Goal: Transaction & Acquisition: Purchase product/service

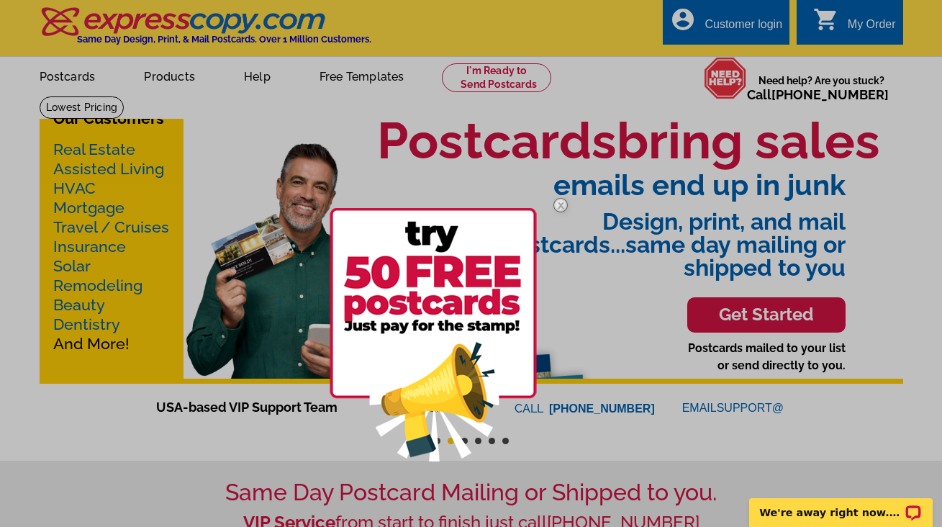
click at [563, 205] on img at bounding box center [561, 205] width 42 height 42
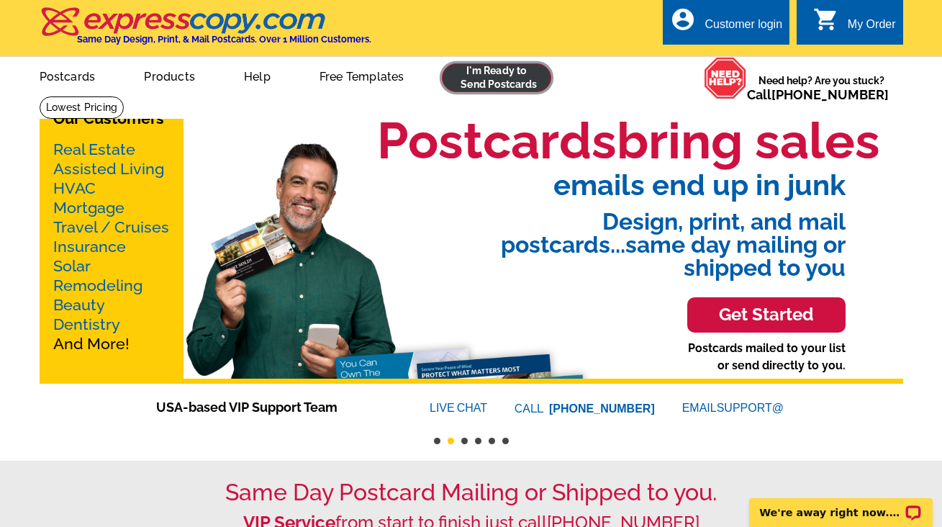
click at [510, 86] on link at bounding box center [497, 77] width 110 height 29
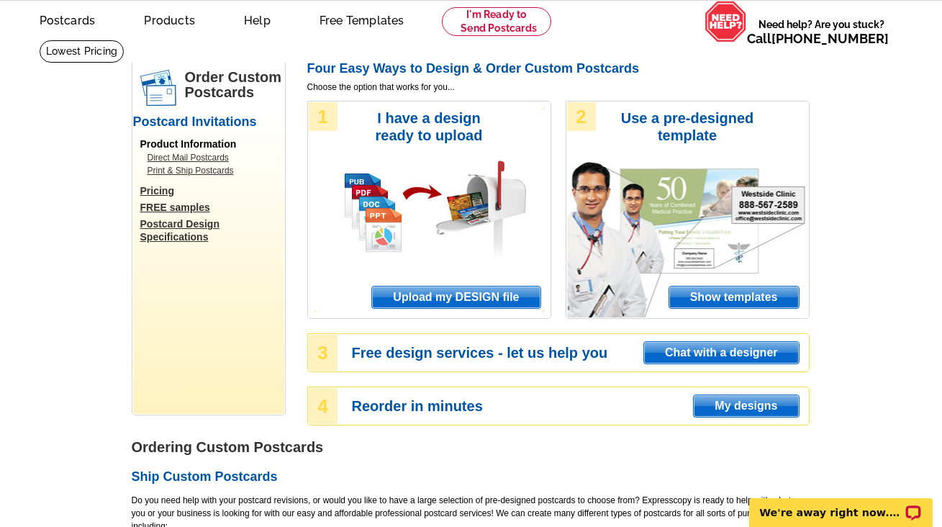
scroll to position [41, 0]
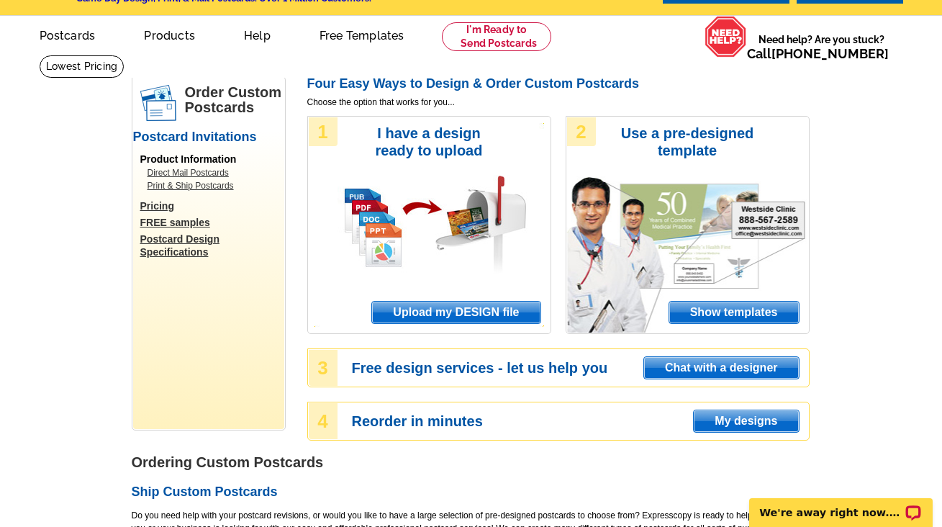
click at [478, 312] on span "Upload my DESIGN file" at bounding box center [456, 313] width 168 height 22
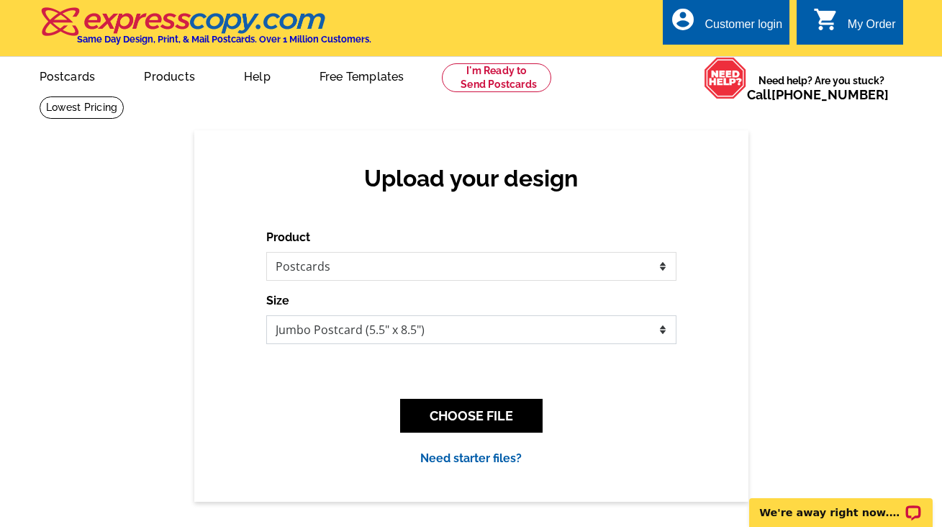
click at [658, 329] on select "Jumbo Postcard (5.5" x 8.5") Regular Postcard (4.25" x 5.6") Panoramic Postcard…" at bounding box center [471, 329] width 410 height 29
select select "1"
click at [266, 315] on select "Jumbo Postcard (5.5" x 8.5") Regular Postcard (4.25" x 5.6") Panoramic Postcard…" at bounding box center [471, 329] width 410 height 29
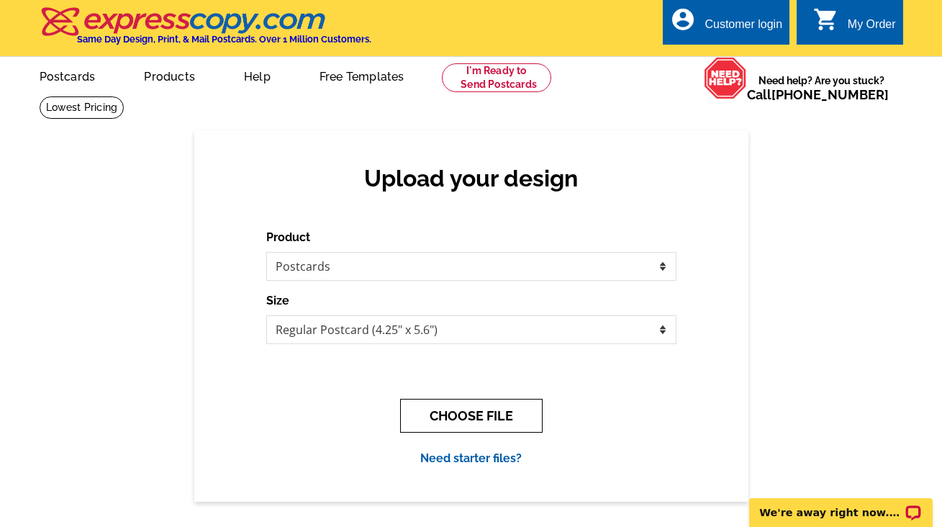
click at [516, 413] on button "CHOOSE FILE" at bounding box center [471, 416] width 142 height 34
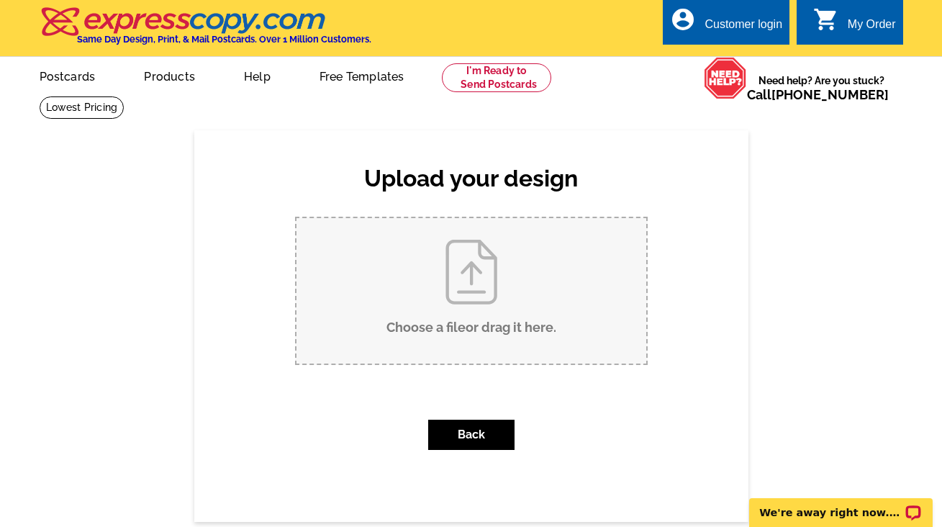
click at [423, 288] on input "Choose a file or drag it here ." at bounding box center [471, 290] width 350 height 145
type input "C:\fakepath\CANVA_PROOF_F3Ax3VcfhcJi_923907c2703fe415ccd257675adc7157cfbe7bf8c5…"
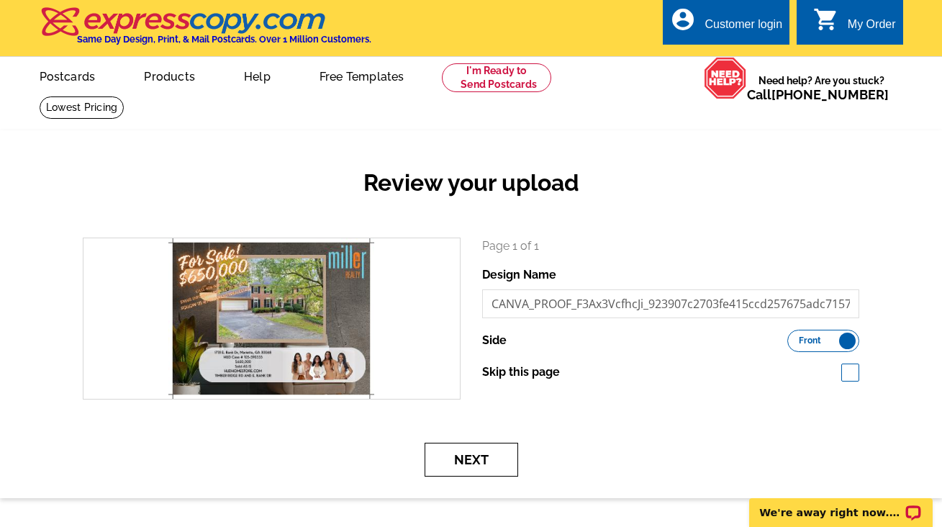
click at [481, 459] on button "Next" at bounding box center [472, 460] width 94 height 34
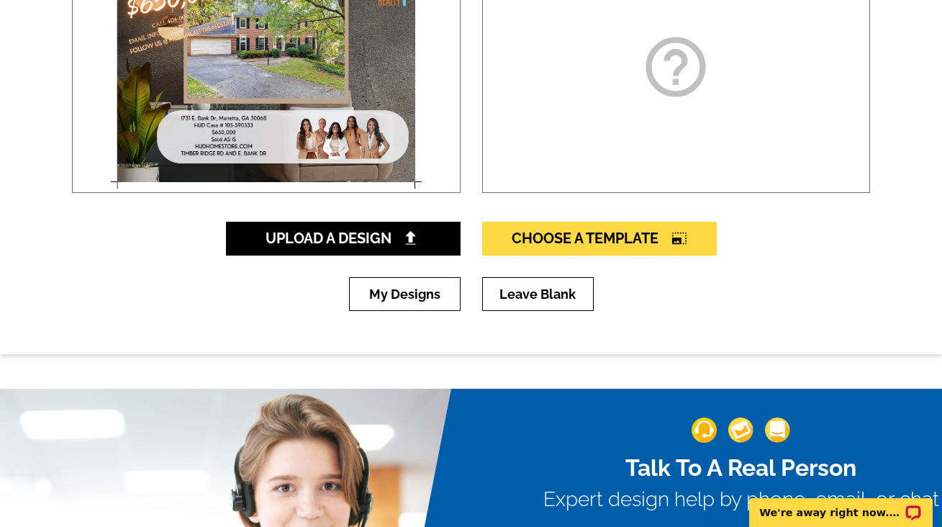
scroll to position [309, 0]
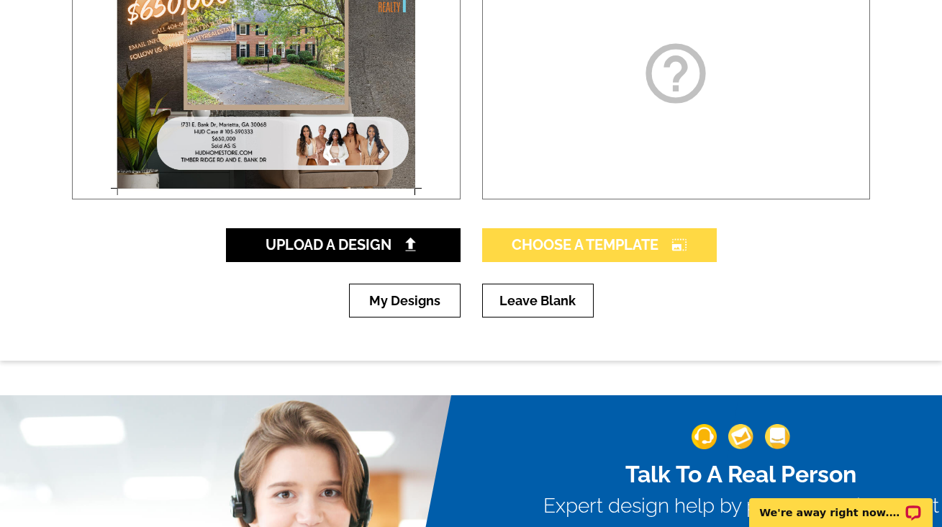
click at [672, 241] on icon "photo_size_select_large" at bounding box center [679, 244] width 16 height 14
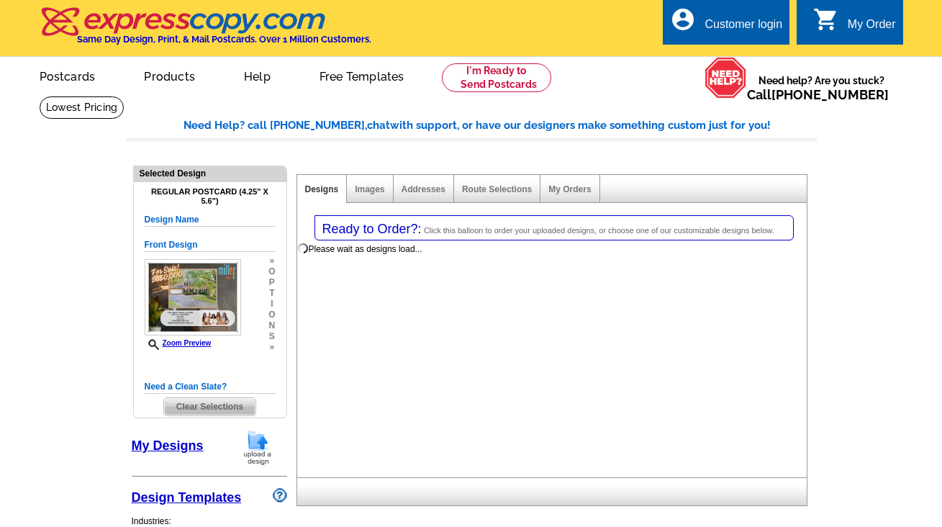
select select "1"
select select "back"
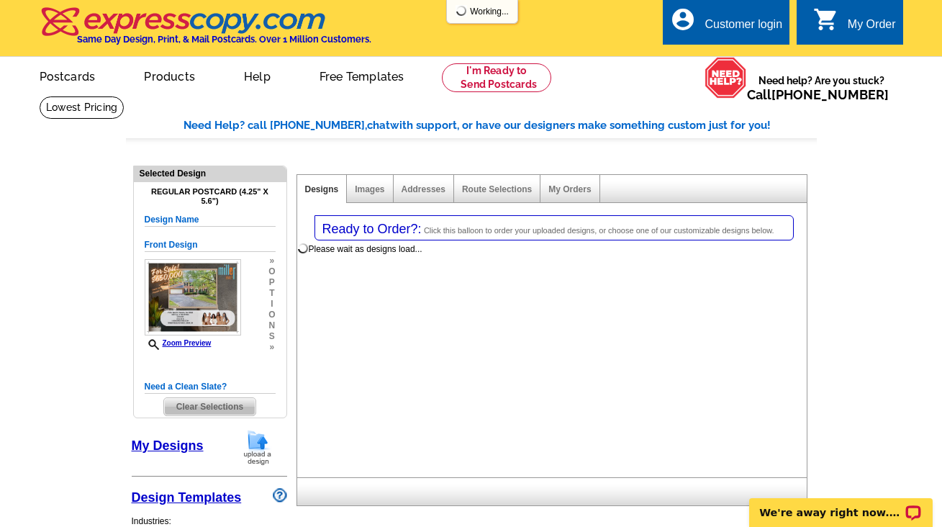
select select "785"
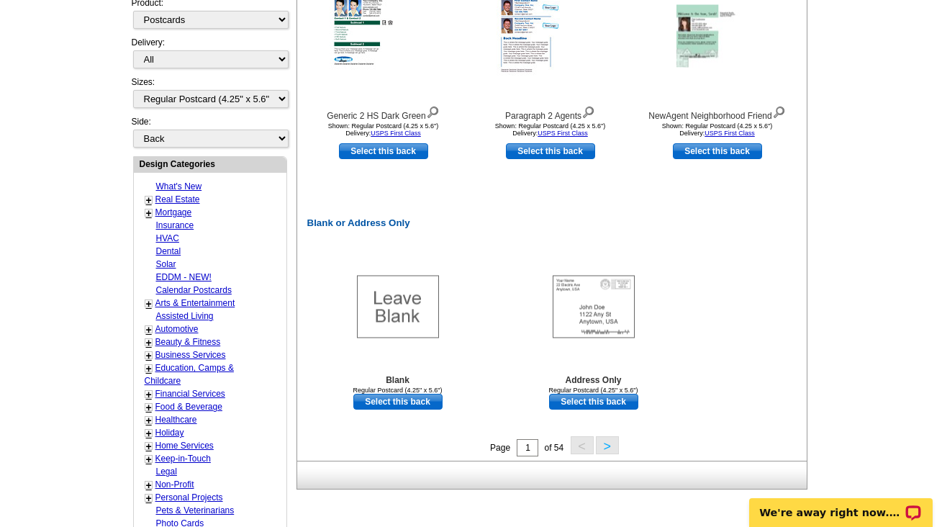
scroll to position [603, 0]
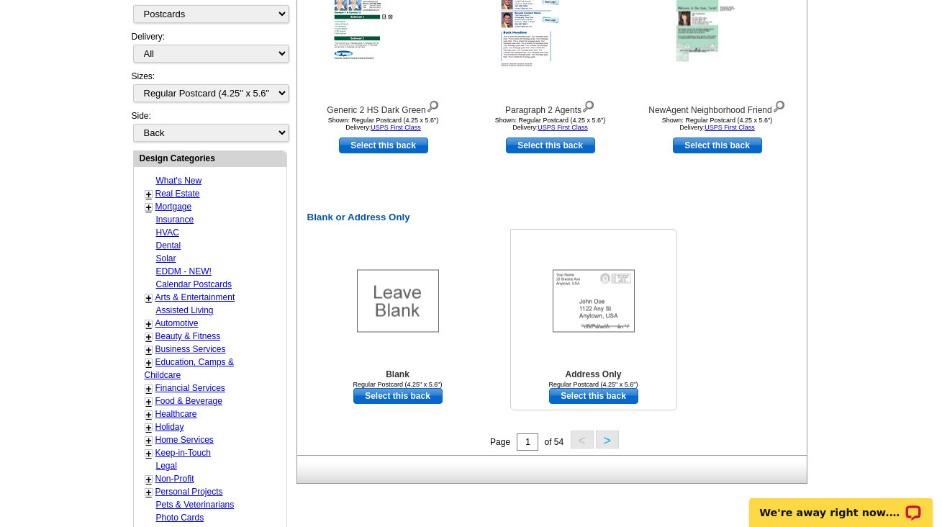
click at [608, 323] on img at bounding box center [594, 301] width 82 height 63
click at [621, 392] on link "Select this back" at bounding box center [593, 396] width 89 height 16
select select "front"
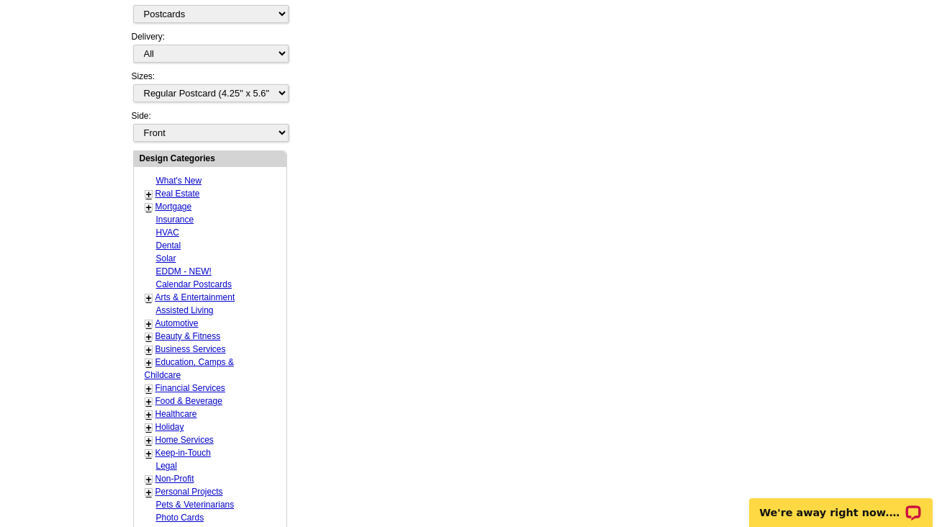
scroll to position [0, 0]
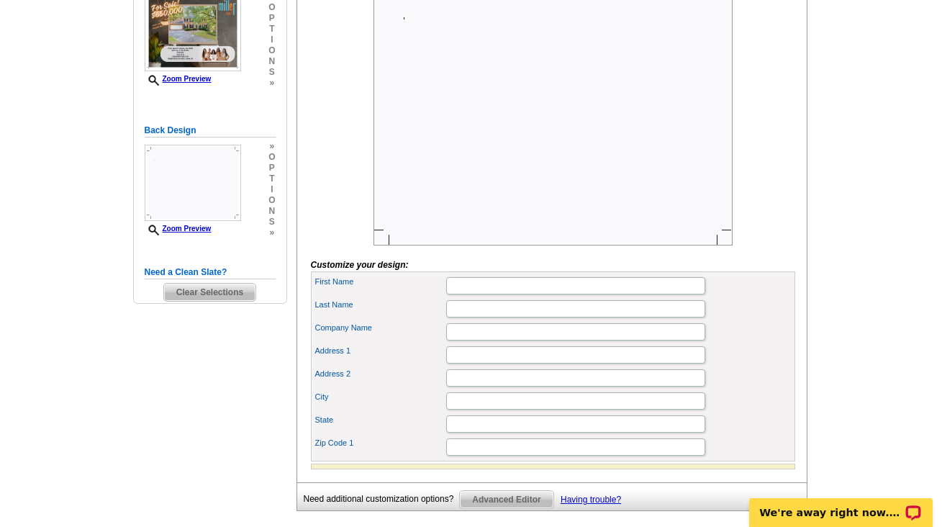
scroll to position [289, 0]
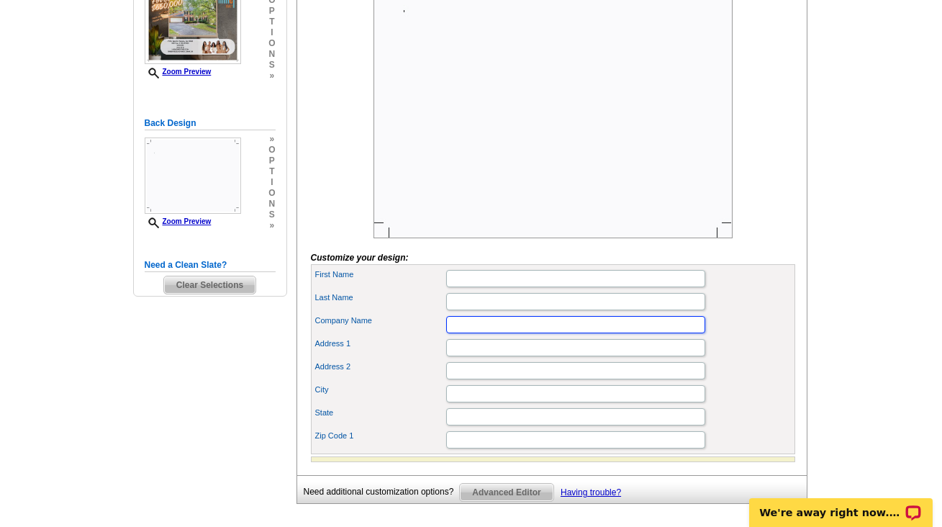
click at [463, 333] on input "Company Name" at bounding box center [575, 324] width 259 height 17
type input "[PERSON_NAME] Realty LLC"
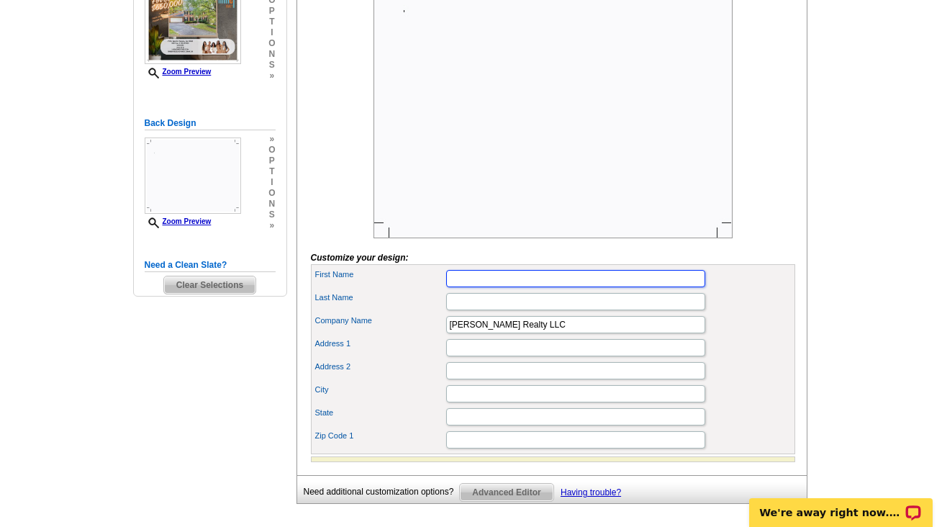
type input "Chereda"
type input "Miller"
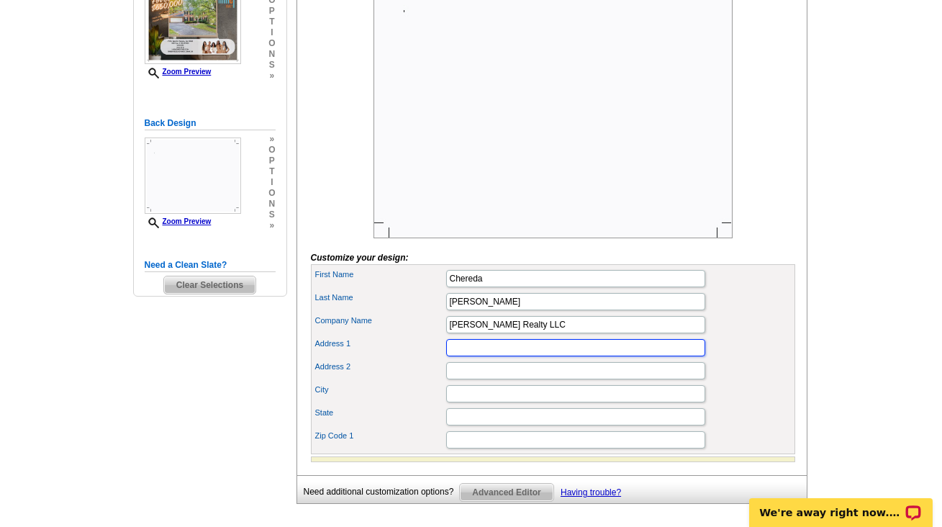
type input "3225 Cumberland Blvd SE Ste 100"
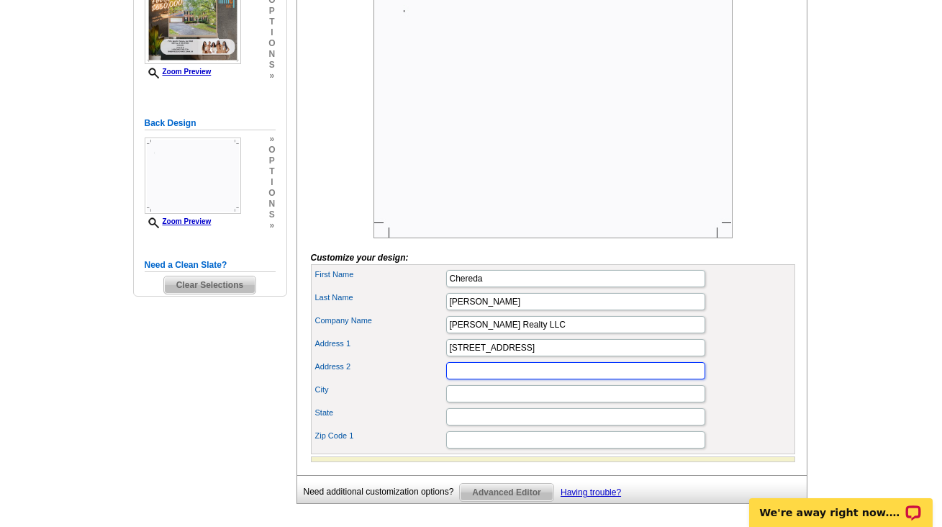
type input "Ste 100"
type input "Atlanta"
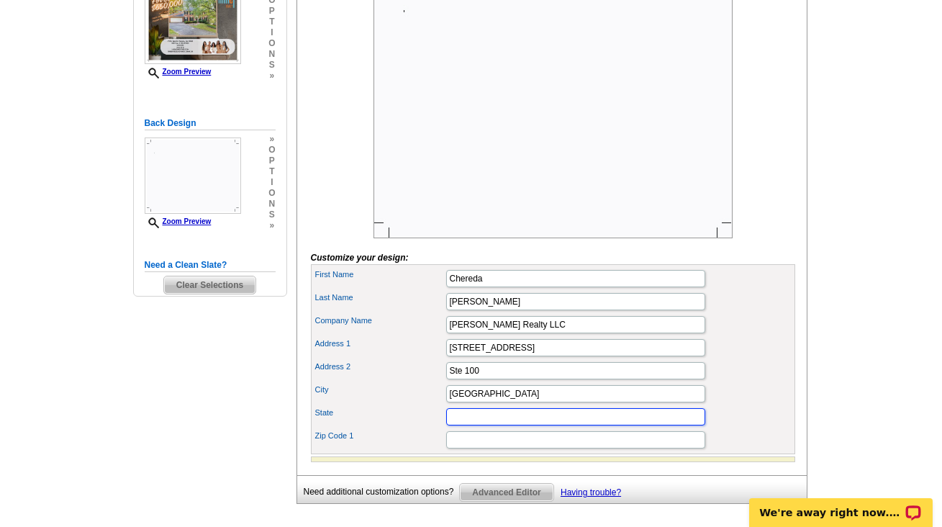
type input "GA"
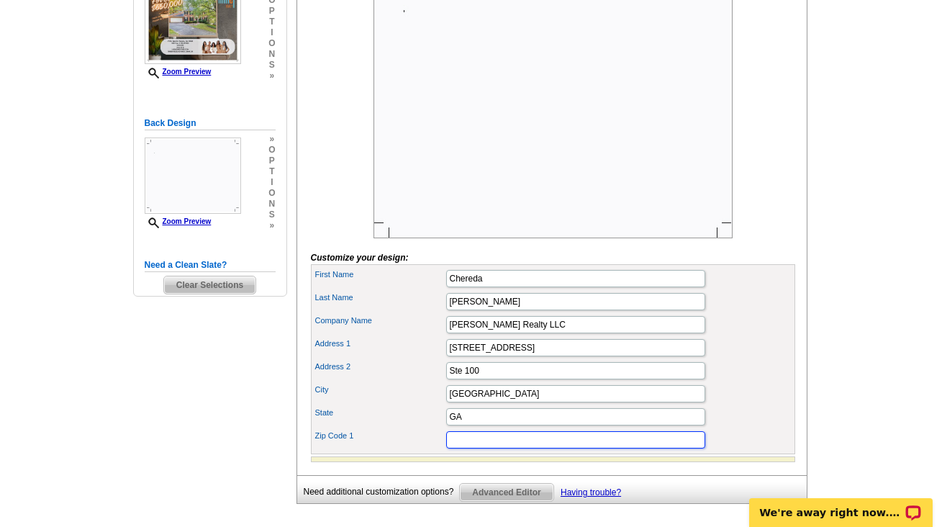
type input "30339"
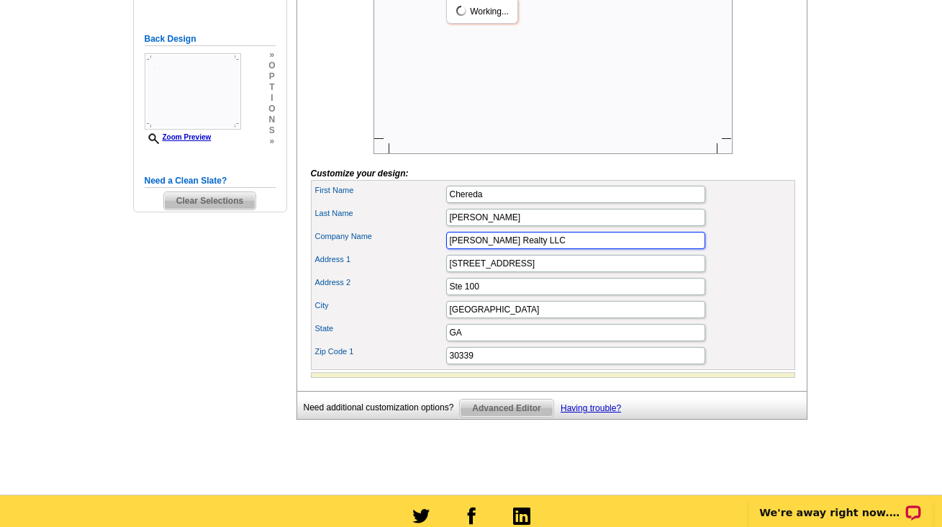
scroll to position [377, 0]
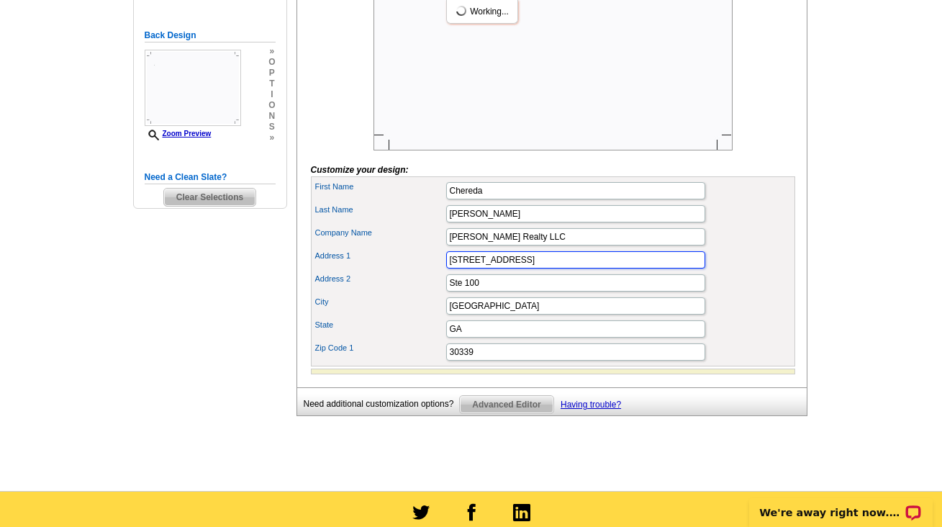
click at [603, 268] on input "3225 Cumberland Blvd SE Ste 100" at bounding box center [575, 259] width 259 height 17
type input "3225 Cumberland Blvd SE"
click at [409, 308] on label "City" at bounding box center [380, 302] width 130 height 12
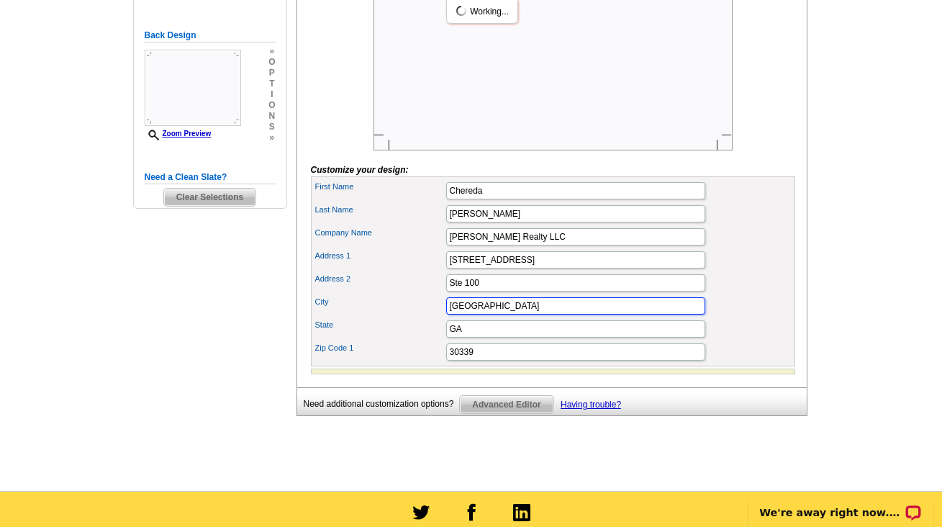
click at [446, 314] on input "Atlanta" at bounding box center [575, 305] width 259 height 17
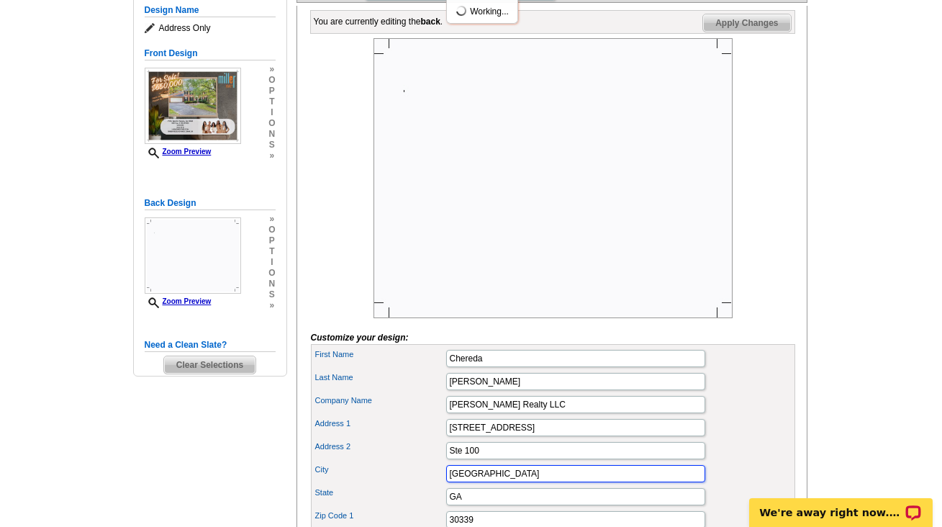
scroll to position [197, 0]
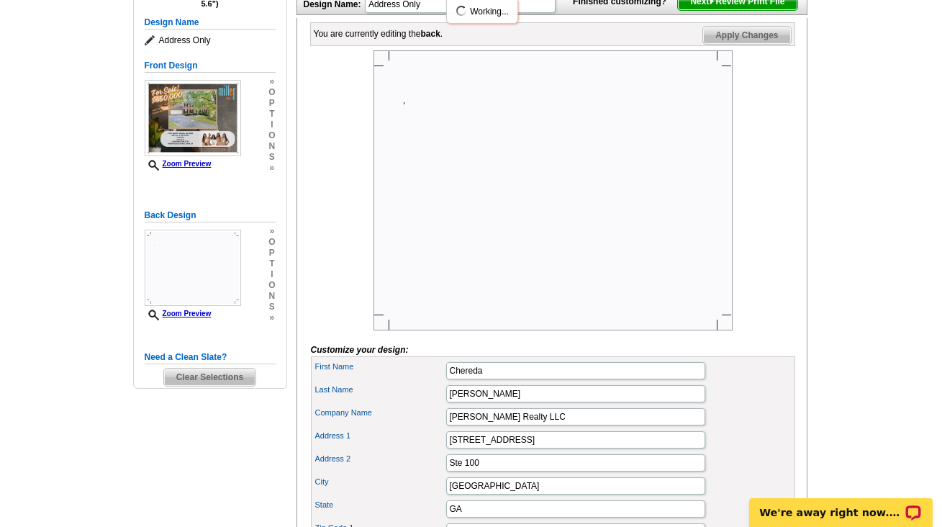
click at [771, 44] on span "Apply Changes" at bounding box center [746, 35] width 87 height 17
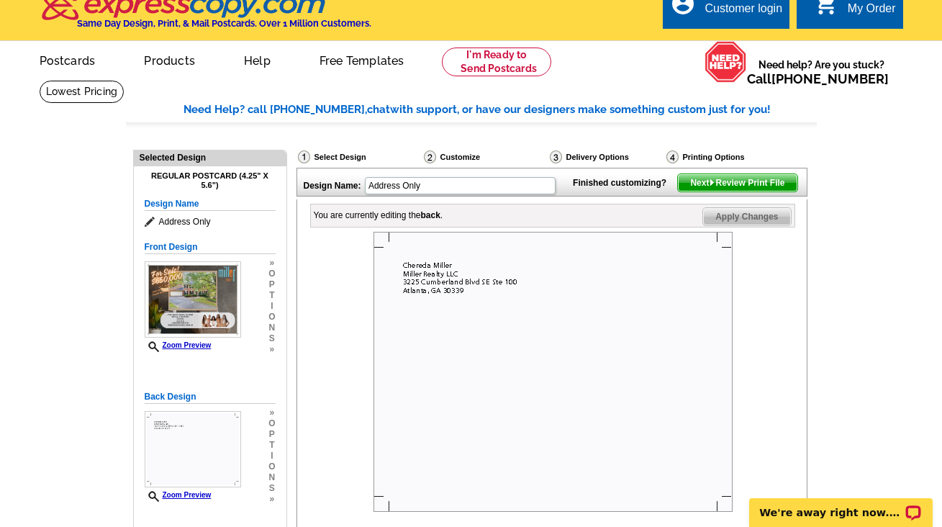
scroll to position [11, 0]
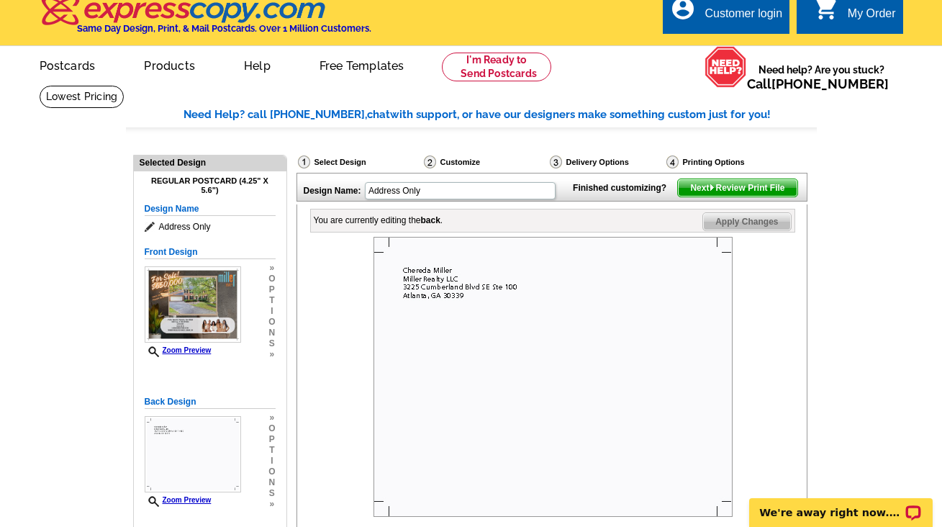
click at [779, 196] on span "Next Review Print File" at bounding box center [737, 187] width 119 height 17
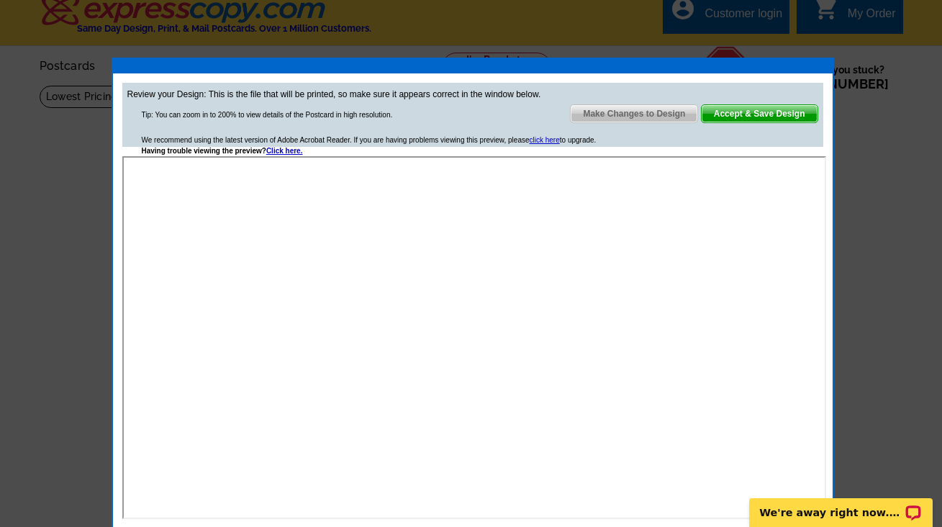
click at [646, 117] on span "Make Changes to Design" at bounding box center [634, 113] width 127 height 17
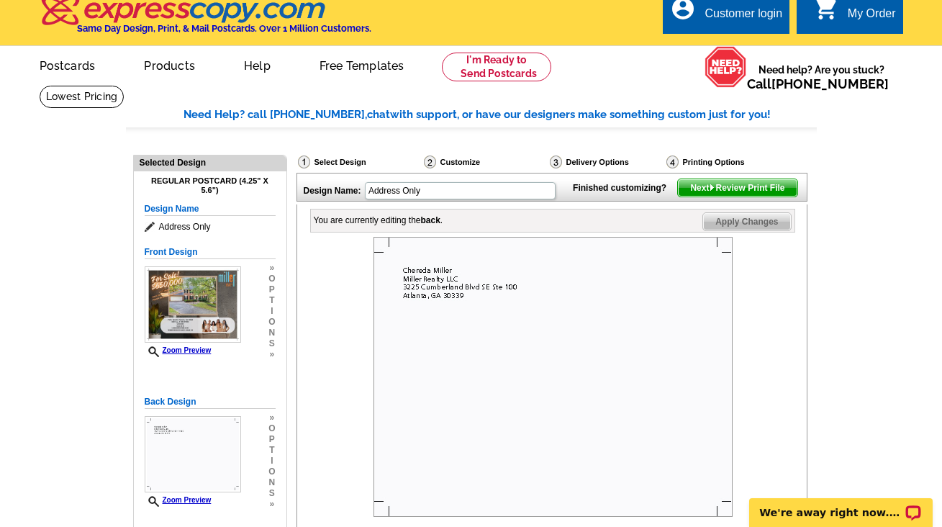
click at [443, 294] on img at bounding box center [552, 377] width 359 height 280
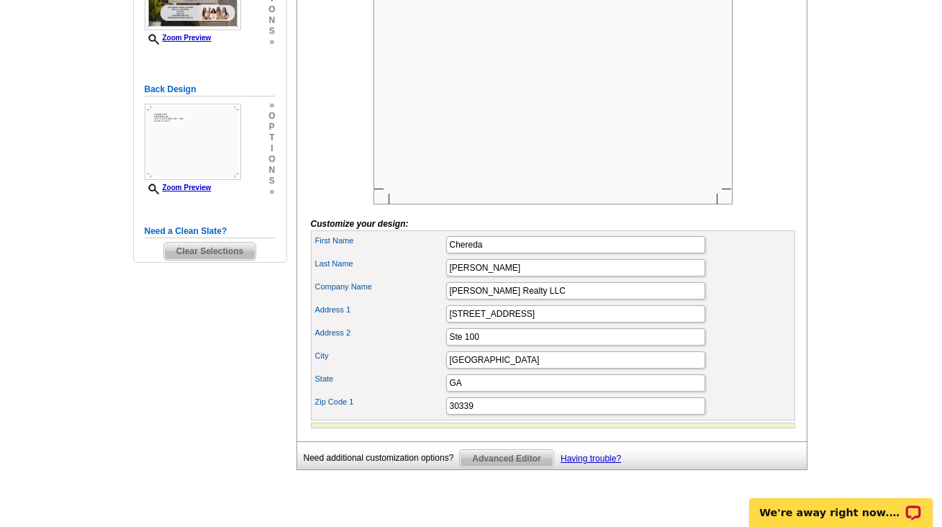
scroll to position [317, 0]
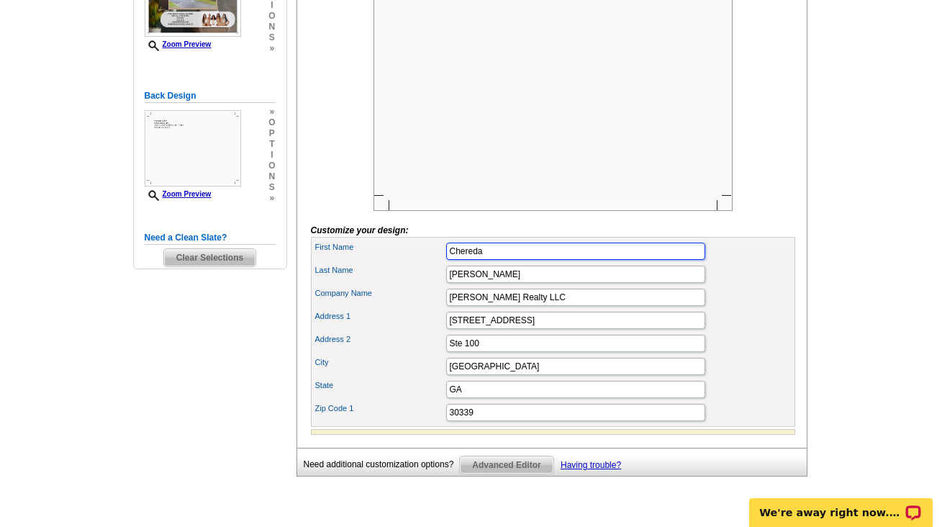
click at [498, 260] on input "Chereda" at bounding box center [575, 251] width 259 height 17
click at [425, 276] on label "Last Name" at bounding box center [380, 270] width 130 height 12
click at [446, 283] on input "Miller" at bounding box center [575, 274] width 259 height 17
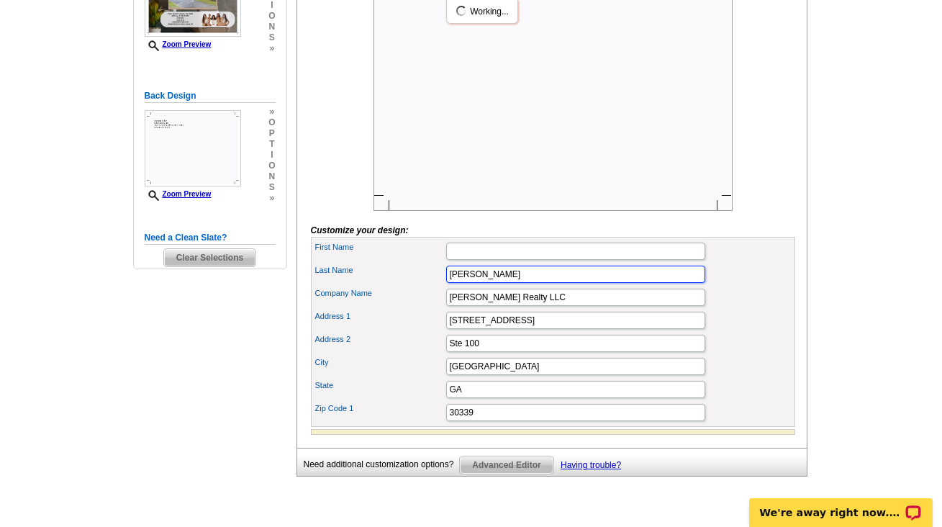
click at [470, 283] on input "Miller" at bounding box center [575, 274] width 259 height 17
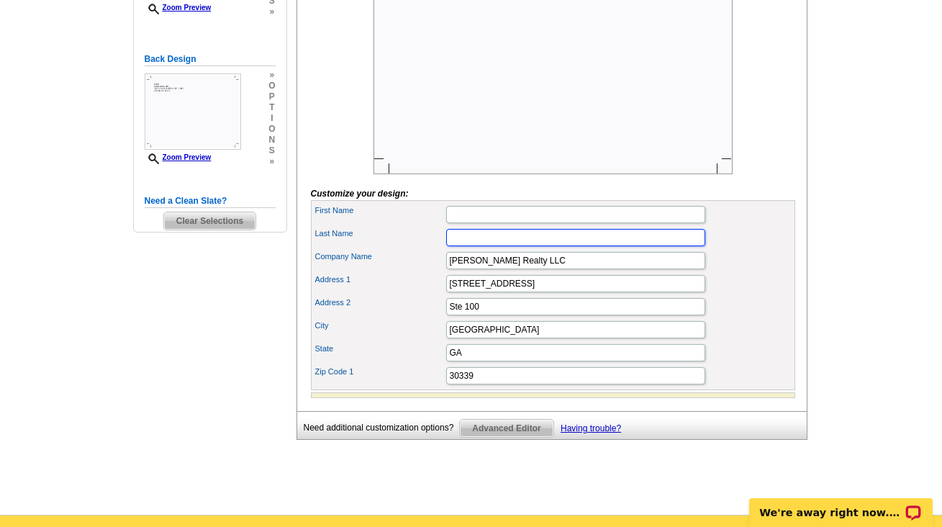
scroll to position [384, 0]
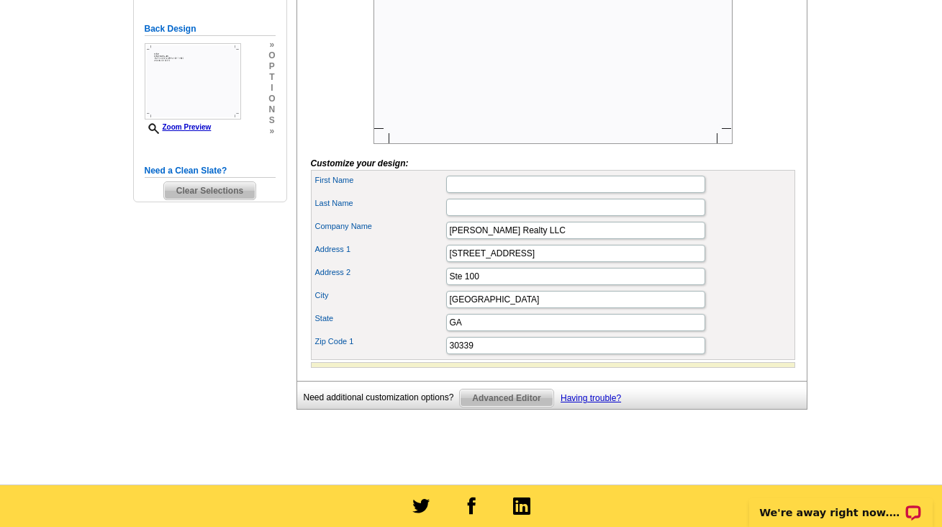
click at [800, 260] on div "You are currently editing the back . Customize Back Apply Changes Customize you…" at bounding box center [551, 106] width 511 height 549
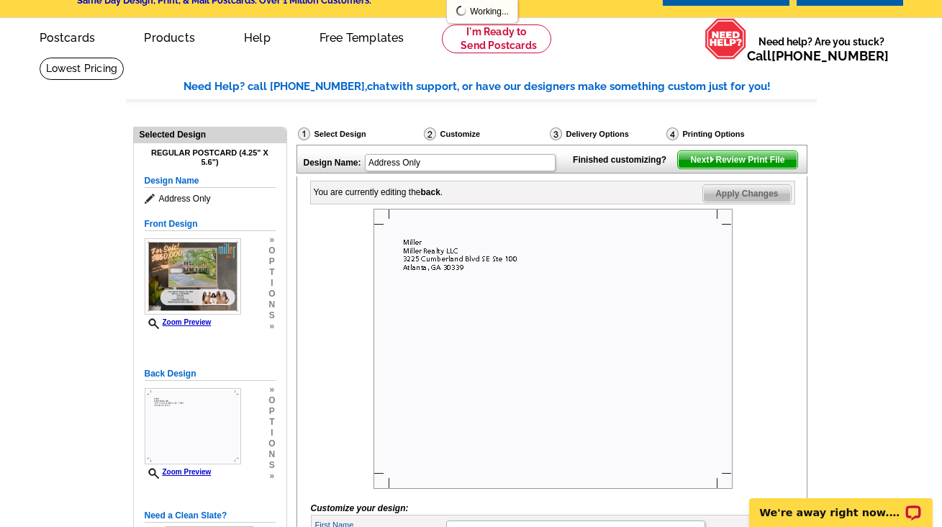
scroll to position [0, 0]
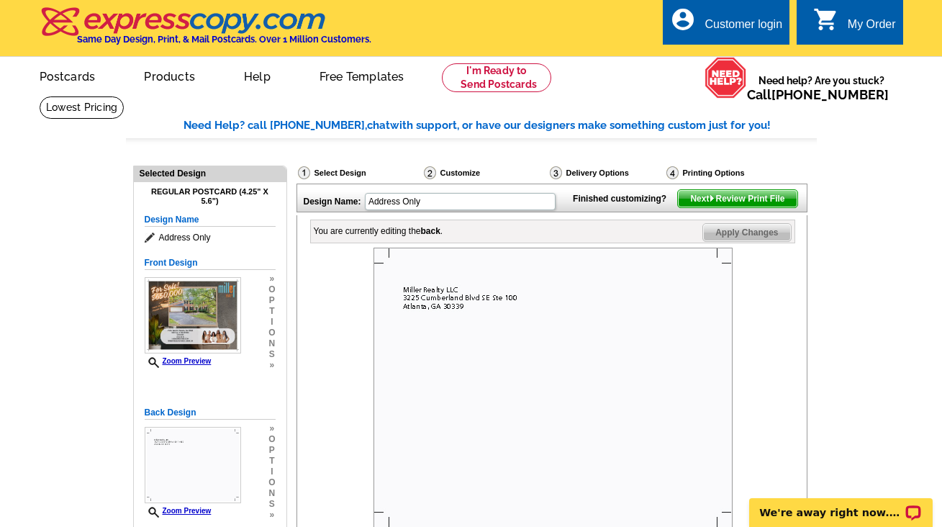
click at [769, 241] on span "Apply Changes" at bounding box center [746, 232] width 87 height 17
click at [765, 207] on span "Next Review Print File" at bounding box center [737, 198] width 119 height 17
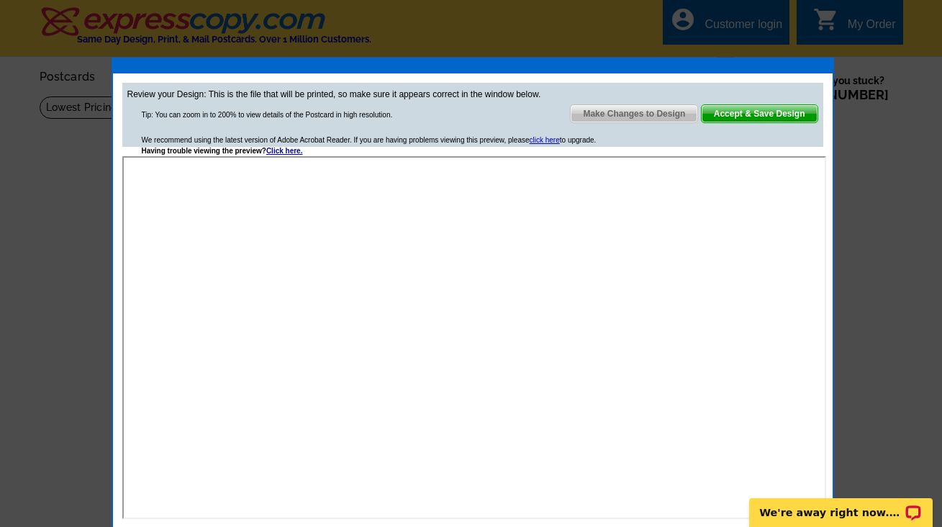
click at [766, 113] on span "Accept & Save Design" at bounding box center [760, 113] width 116 height 17
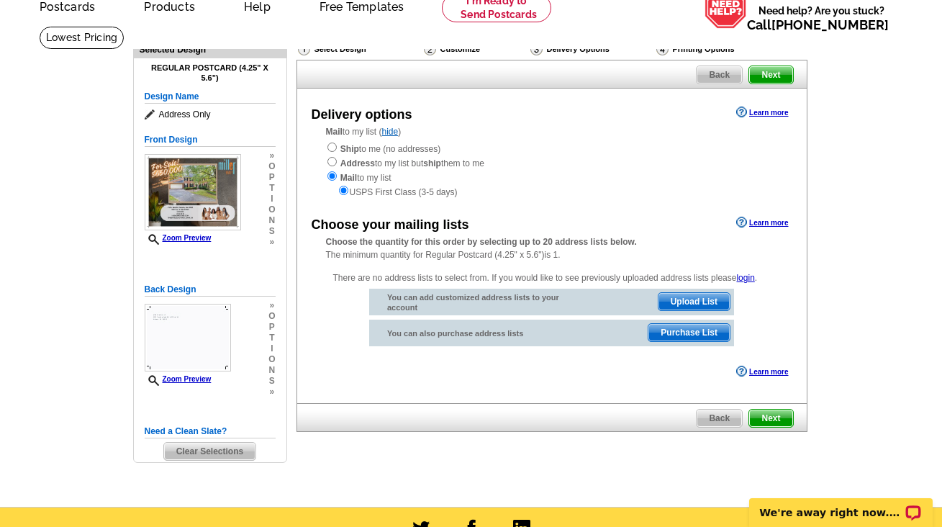
scroll to position [74, 0]
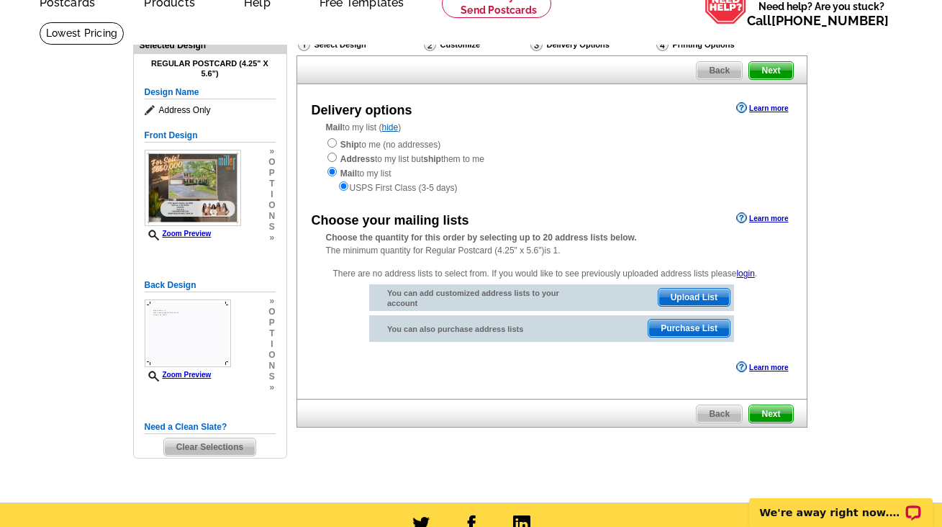
click at [698, 295] on span "Upload List" at bounding box center [693, 297] width 71 height 17
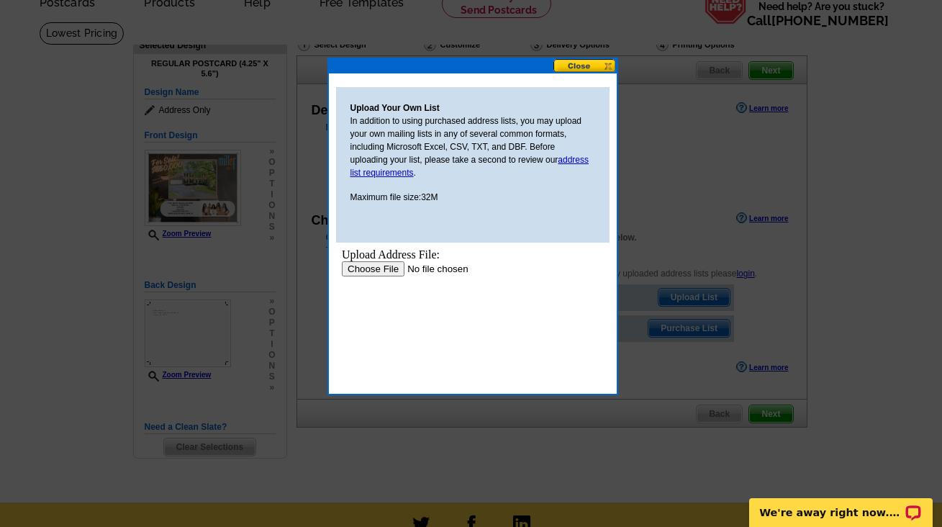
scroll to position [0, 0]
click at [587, 67] on button at bounding box center [584, 66] width 63 height 14
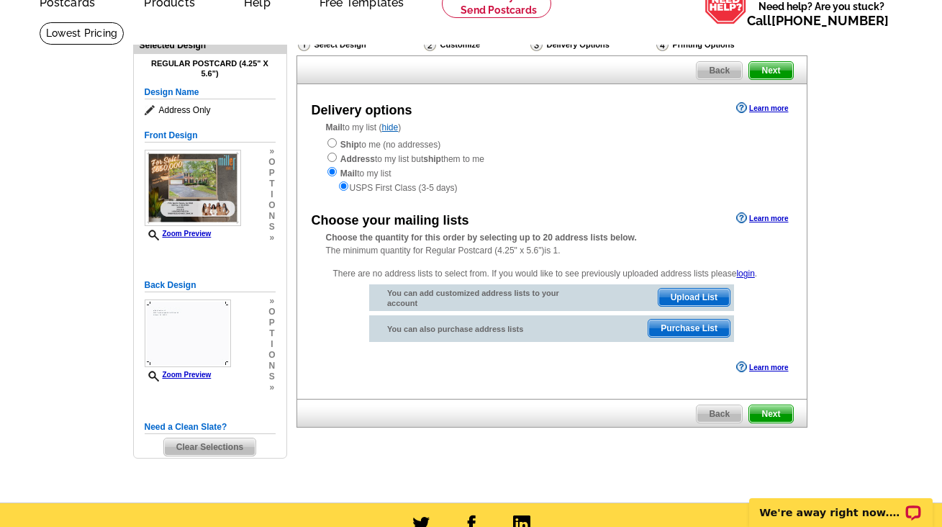
click at [686, 325] on span "Purchase List" at bounding box center [688, 328] width 81 height 17
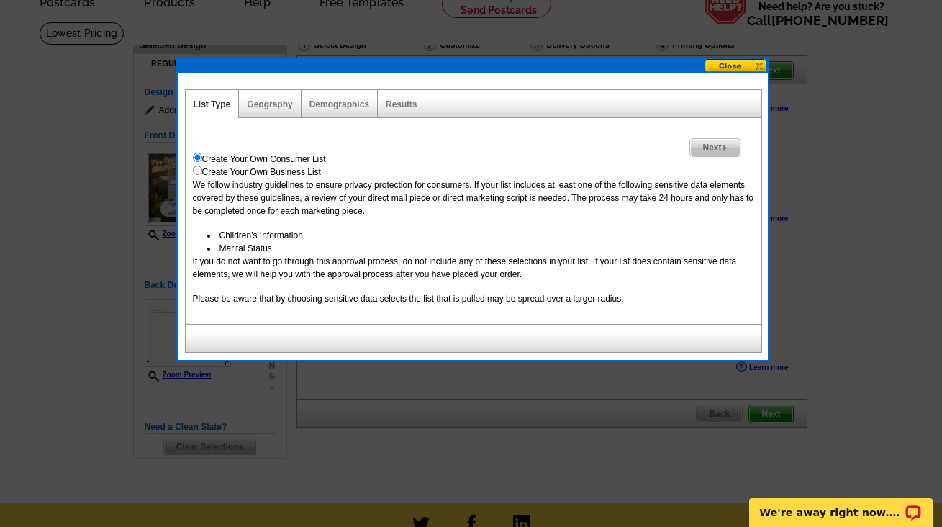
click at [717, 139] on span "Next" at bounding box center [715, 147] width 50 height 17
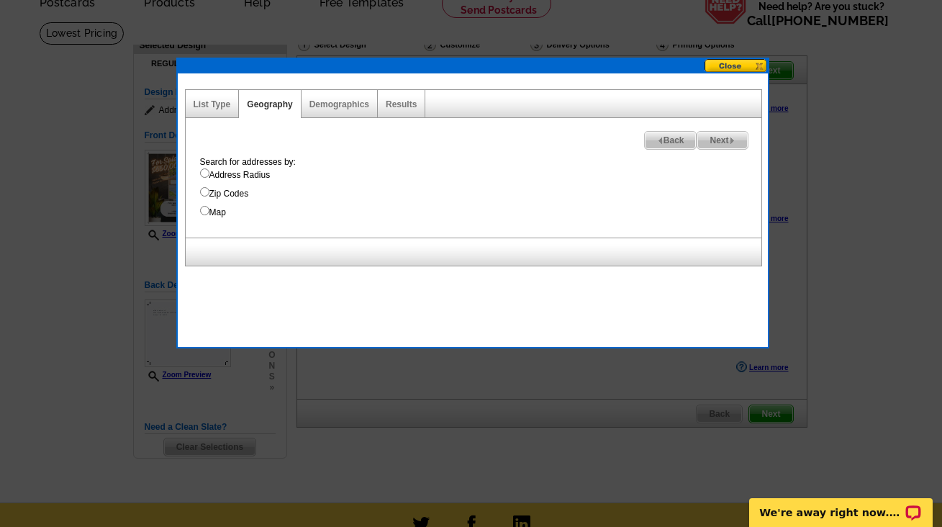
click at [201, 173] on input "Address Radius" at bounding box center [204, 172] width 9 height 9
radio input "true"
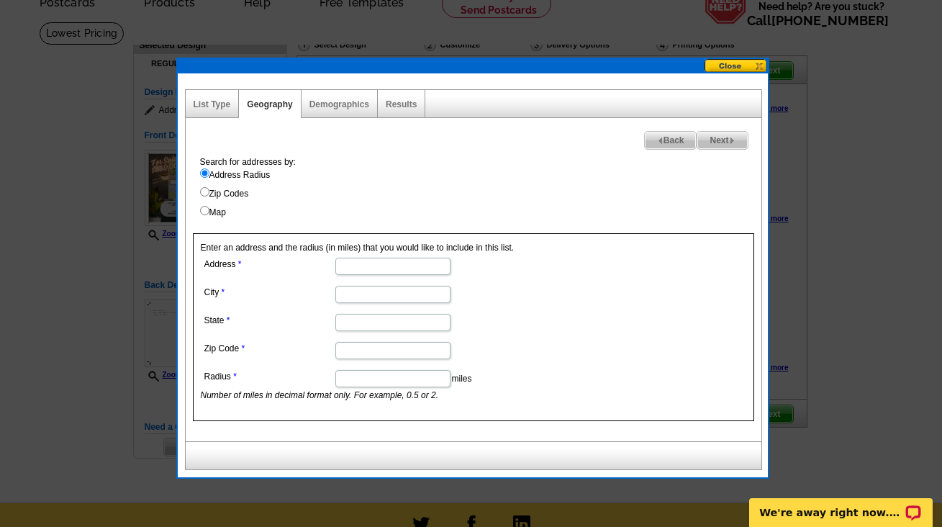
click at [351, 269] on input "Address" at bounding box center [392, 266] width 115 height 17
type input "[STREET_ADDRESS]"
click at [348, 300] on input "City" at bounding box center [392, 294] width 115 height 17
type input "Marietta"
click at [347, 320] on input "State" at bounding box center [392, 322] width 115 height 17
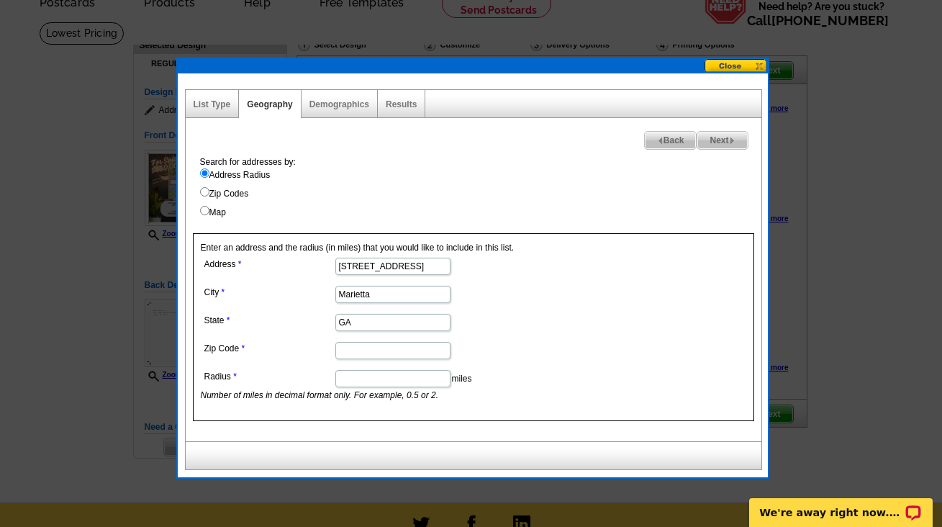
type input "GA"
click at [299, 337] on dl "Address [STREET_ADDRESS] [GEOGRAPHIC_DATA] [US_STATE] Zip Code Radius miles Num…" at bounding box center [392, 328] width 383 height 148
click at [361, 356] on input "Zip Code" at bounding box center [392, 350] width 115 height 17
type input "30068"
click at [379, 384] on input "Radius" at bounding box center [392, 378] width 115 height 17
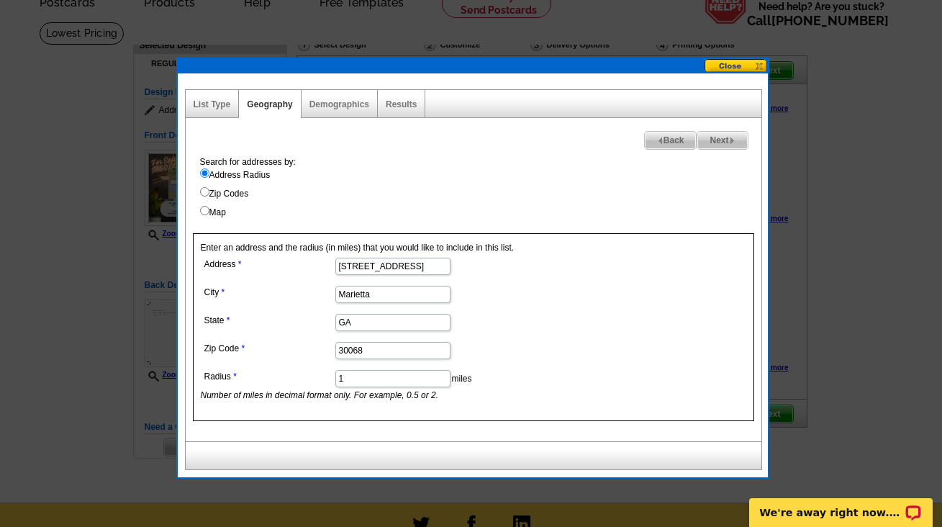
type input "1"
click at [737, 137] on span "Next" at bounding box center [722, 140] width 50 height 17
select select
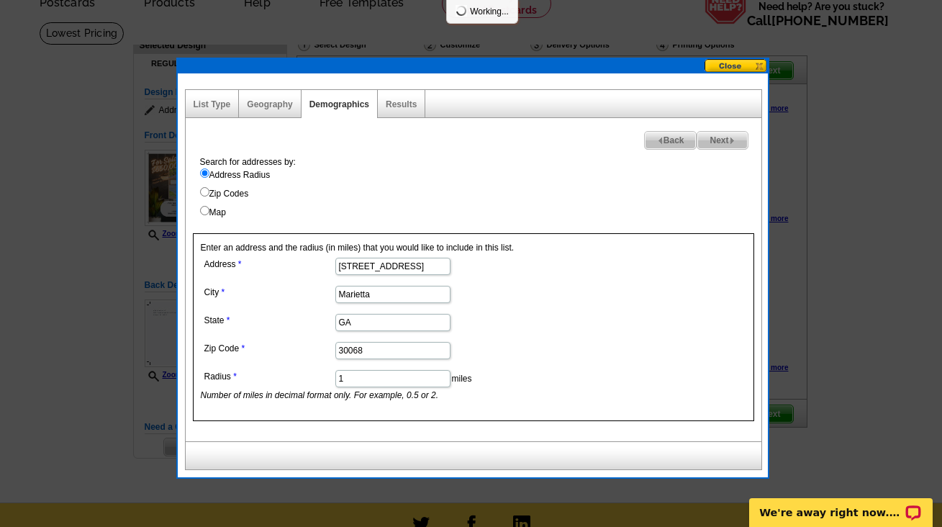
select select
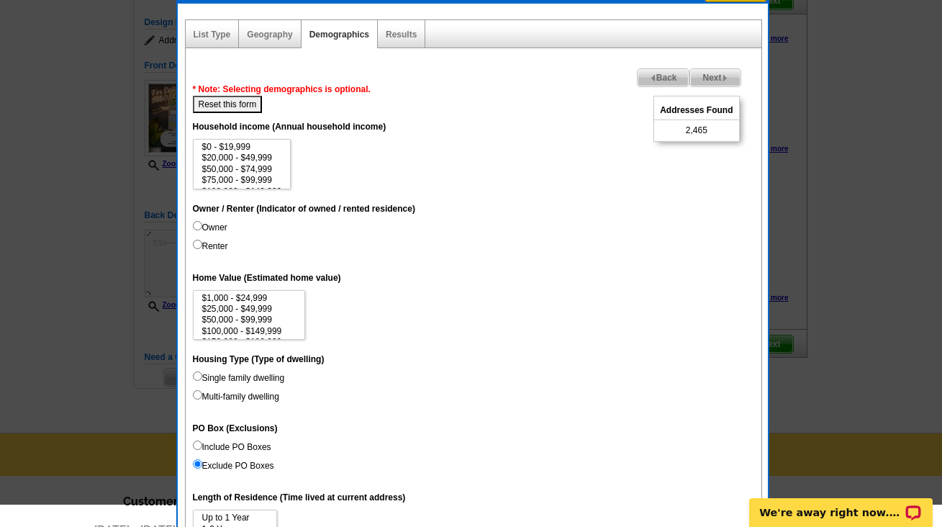
scroll to position [104, 0]
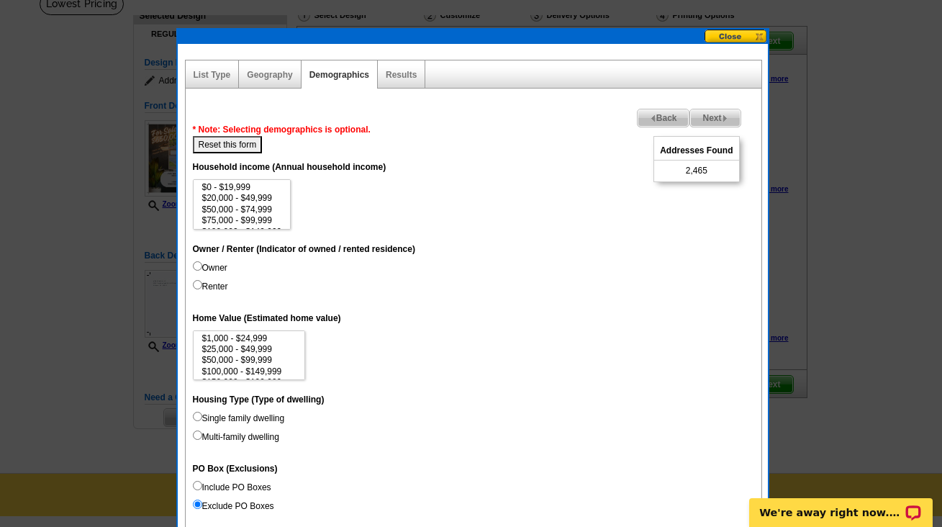
click at [715, 115] on span "Next" at bounding box center [715, 117] width 50 height 17
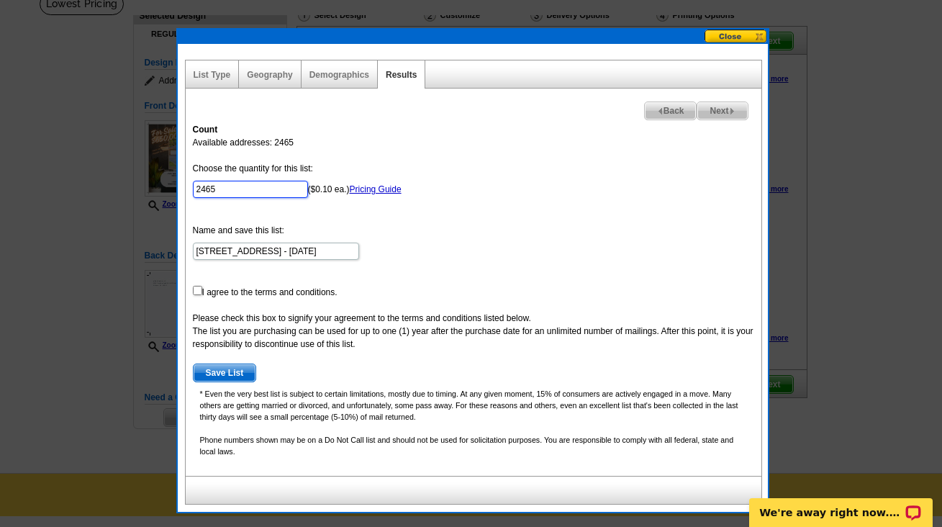
click at [230, 191] on input "2465" at bounding box center [250, 189] width 115 height 17
type input "100"
click at [198, 293] on input "checkbox" at bounding box center [197, 290] width 9 height 9
checkbox input "true"
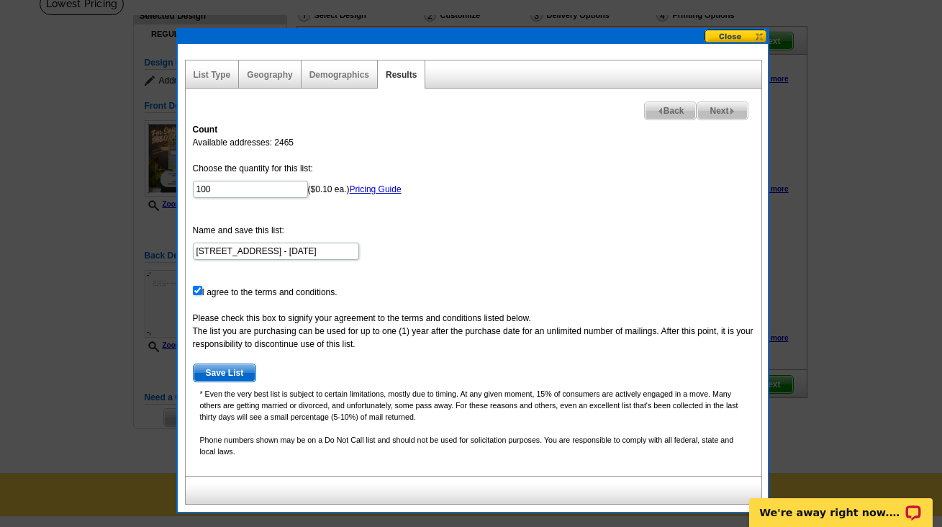
click at [216, 366] on span "Save List" at bounding box center [225, 372] width 63 height 17
